Goal: Task Accomplishment & Management: Use online tool/utility

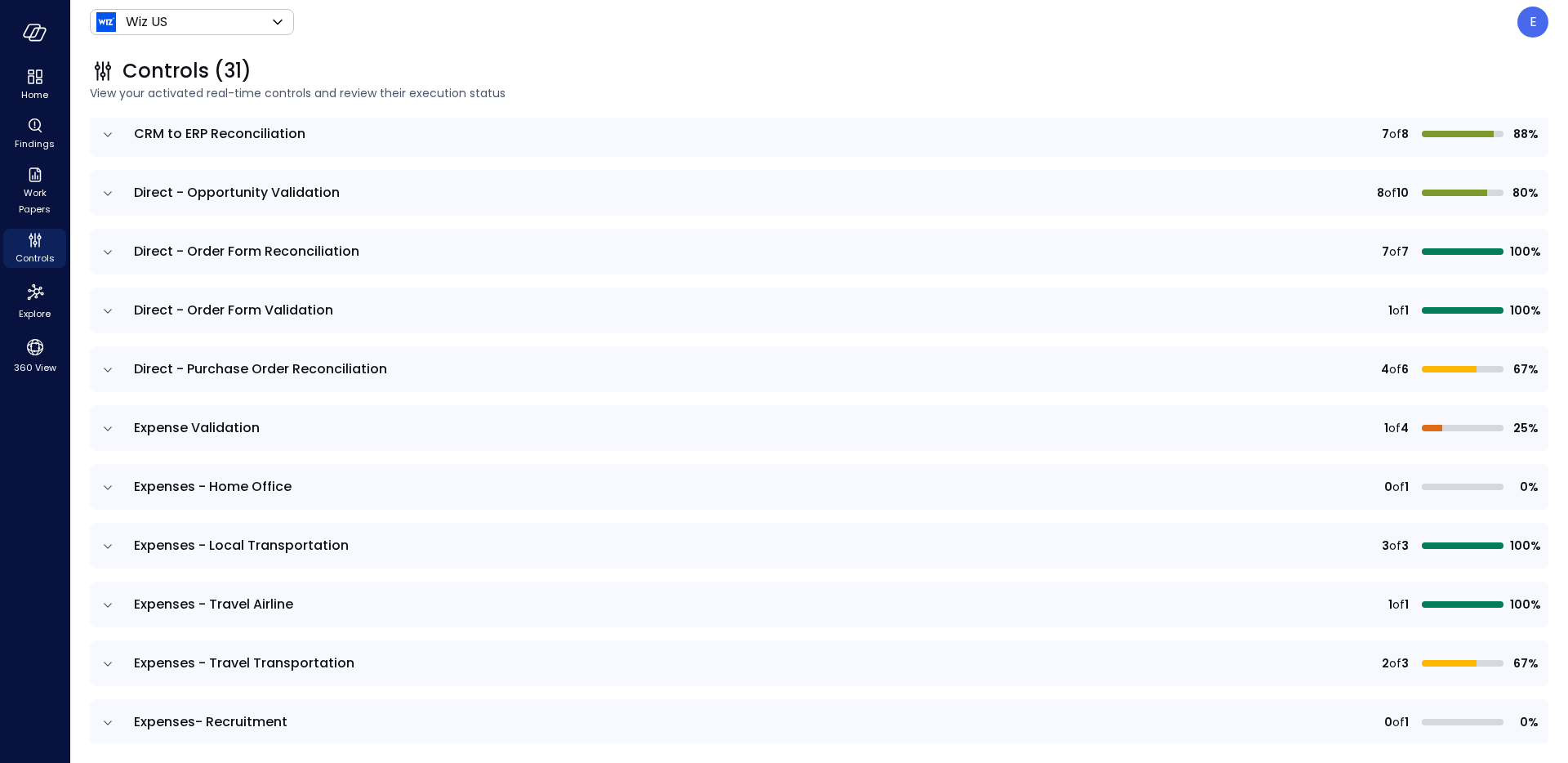
scroll to position [348, 0]
click at [109, 254] on icon "expand row" at bounding box center [108, 254] width 8 height 4
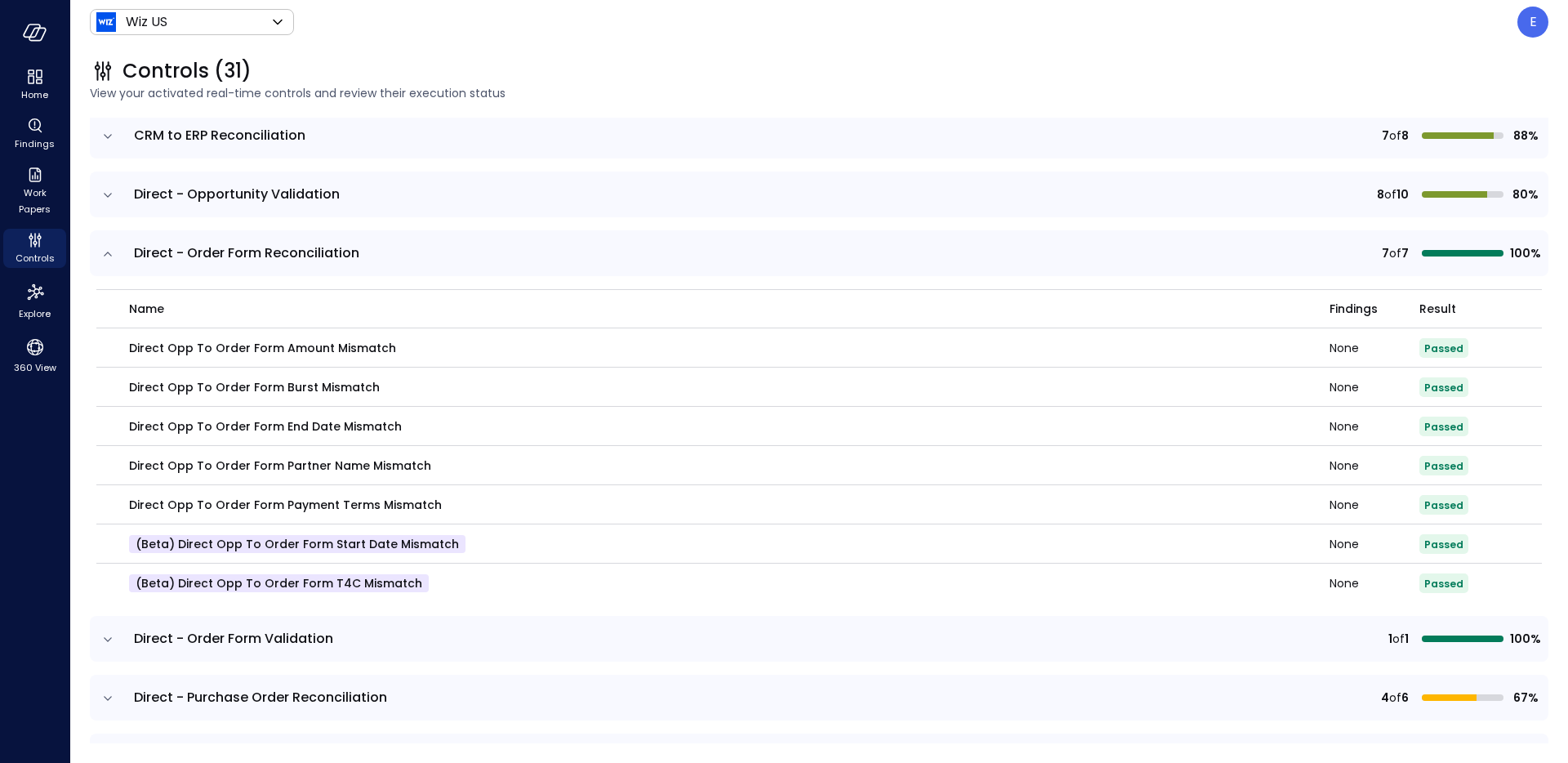
click at [109, 254] on icon "expand row" at bounding box center [108, 254] width 17 height 17
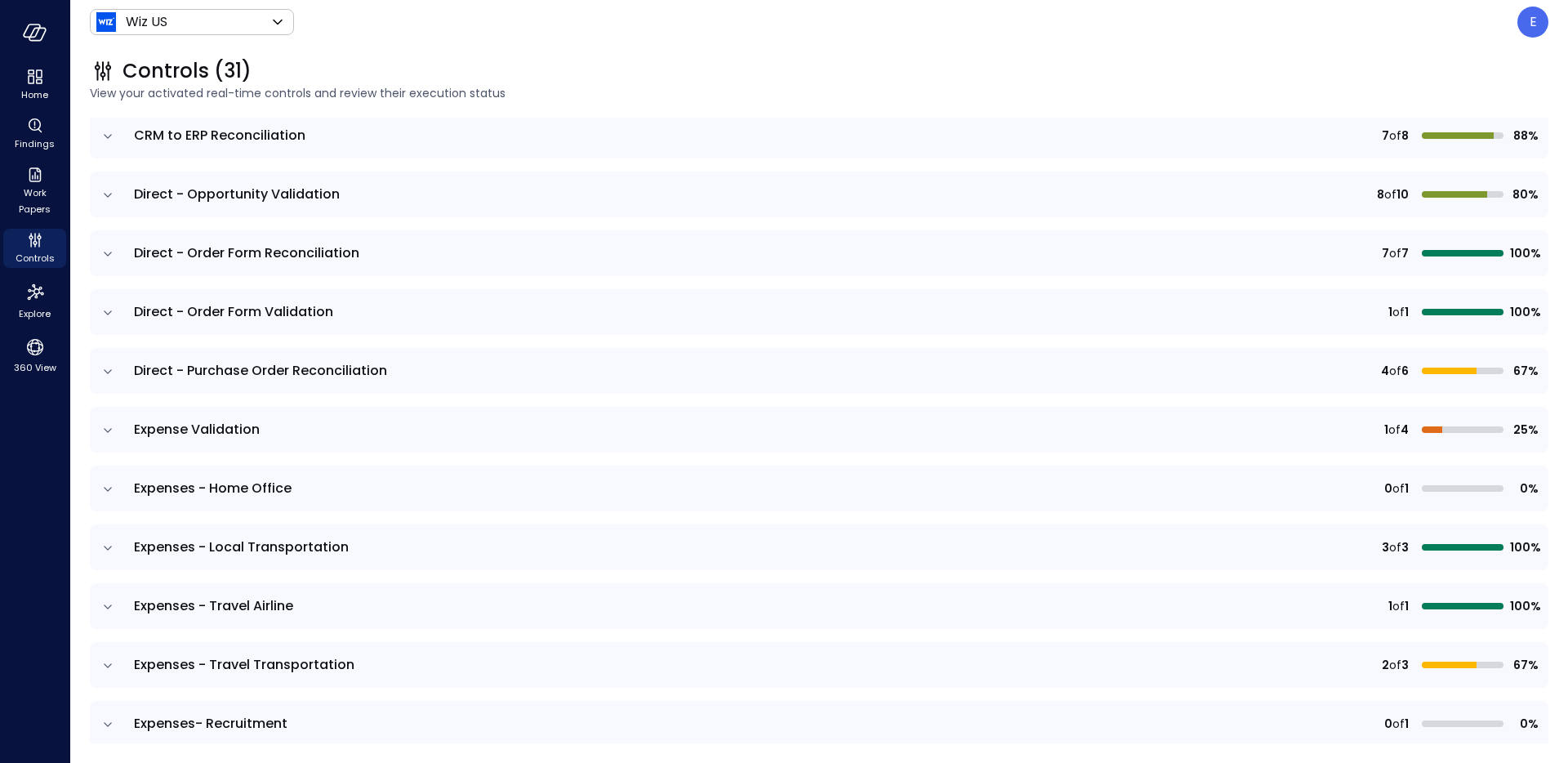
click at [109, 254] on icon "expand row" at bounding box center [108, 254] width 8 height 4
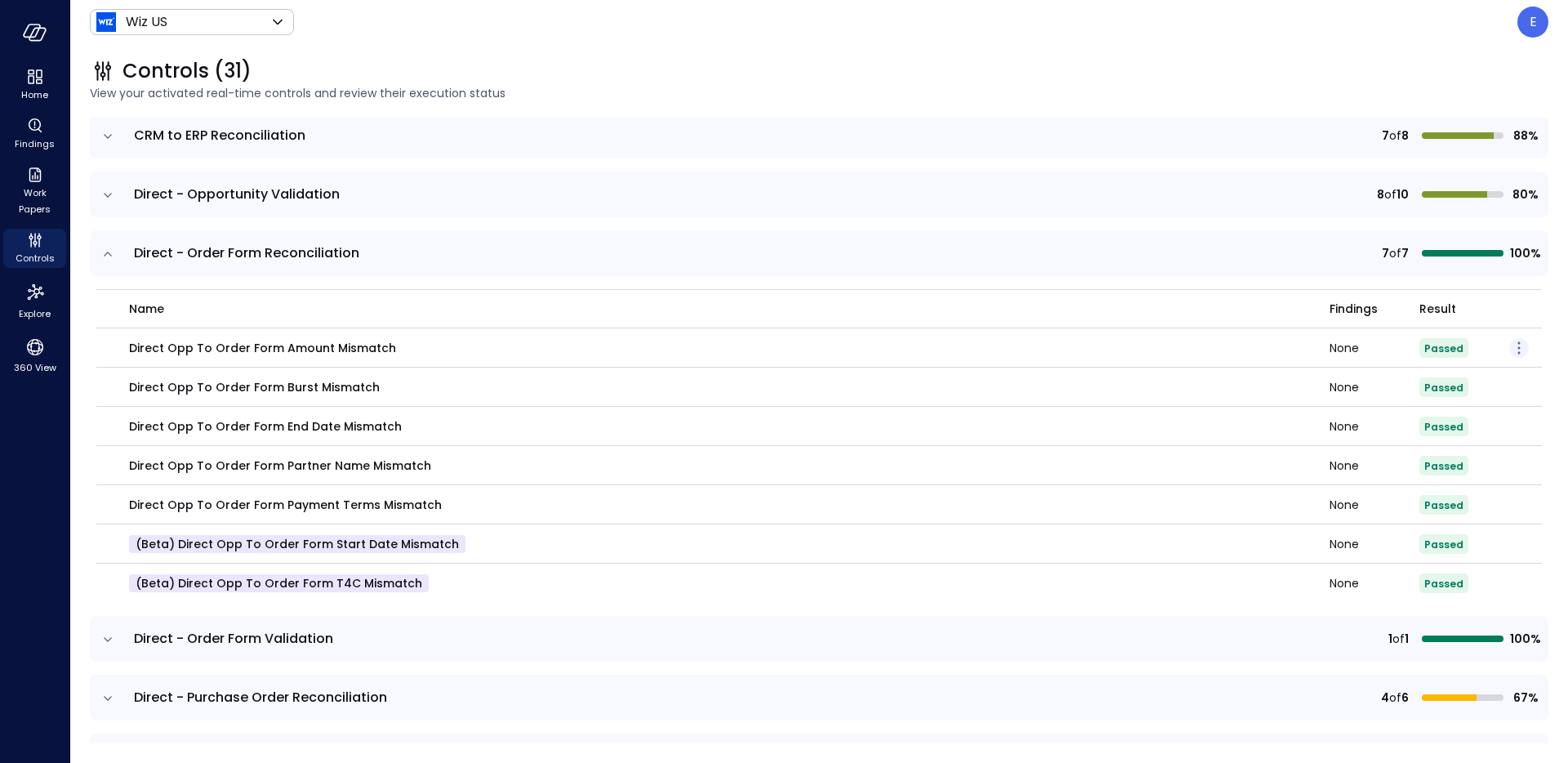
click at [1510, 347] on icon "button" at bounding box center [1520, 348] width 20 height 20
click at [1461, 374] on p "Edit control" at bounding box center [1460, 371] width 64 height 17
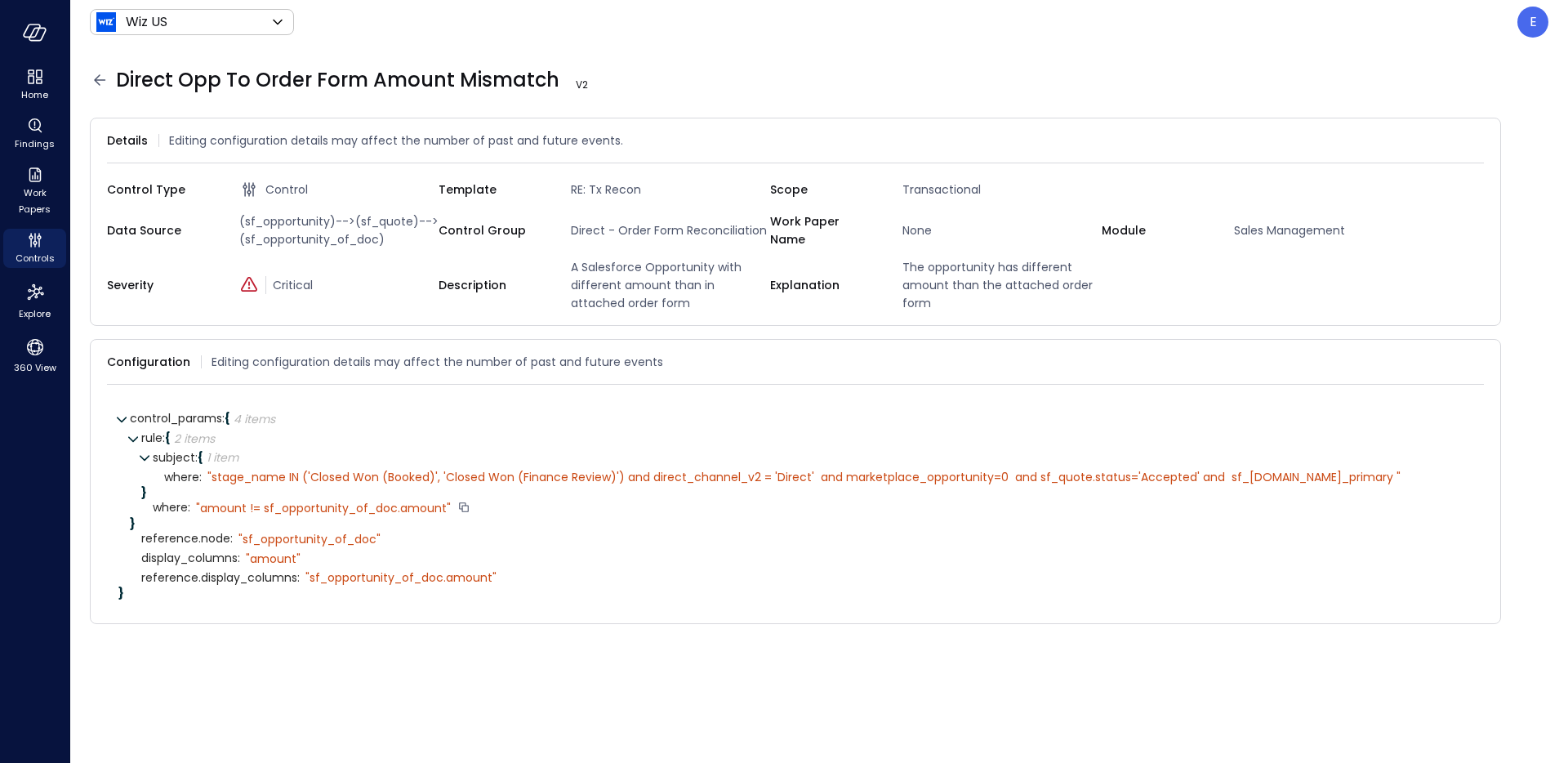
click at [221, 505] on div "" amount != sf_opportunity_of_doc.amount"" at bounding box center [324, 507] width 255 height 15
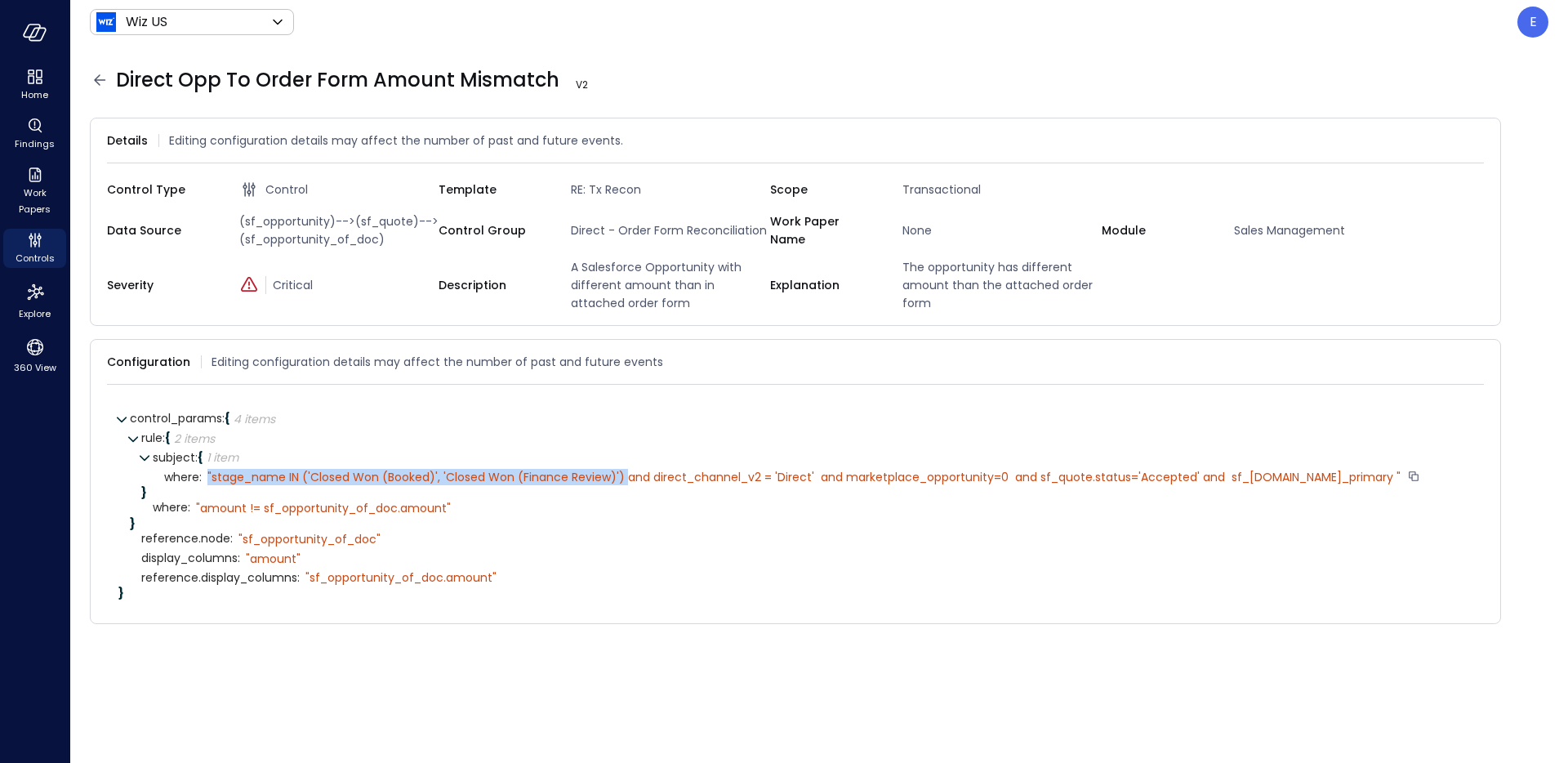
drag, startPoint x: 207, startPoint y: 481, endPoint x: 624, endPoint y: 482, distance: 417.0
click at [624, 482] on div "" stage_name IN ('Closed Won (Booked)', 'Closed Won (Finance Review)') and dire…" at bounding box center [803, 477] width 1193 height 15
copy div "" stage_name IN ('Closed Won (Booked)', 'Closed Won (Finance Review)')"
click at [162, 539] on span "reference.node :" at bounding box center [187, 539] width 92 height 12
